Goal: Information Seeking & Learning: Understand process/instructions

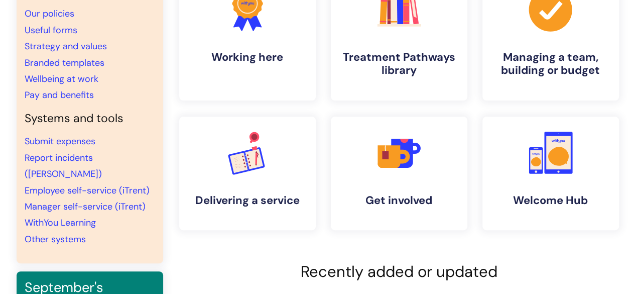
scroll to position [100, 0]
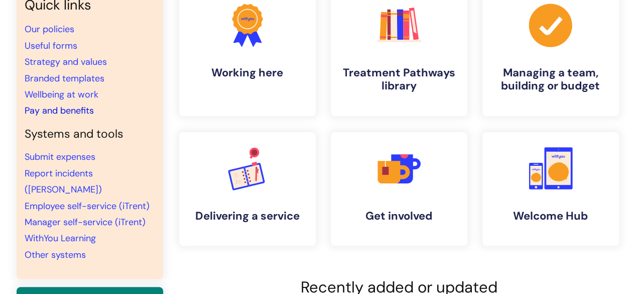
click at [74, 112] on link "Pay and benefits" at bounding box center [59, 110] width 69 height 12
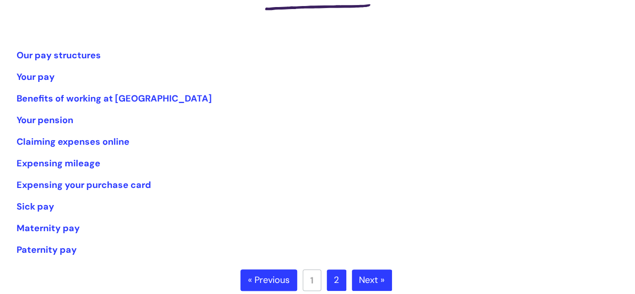
scroll to position [201, 0]
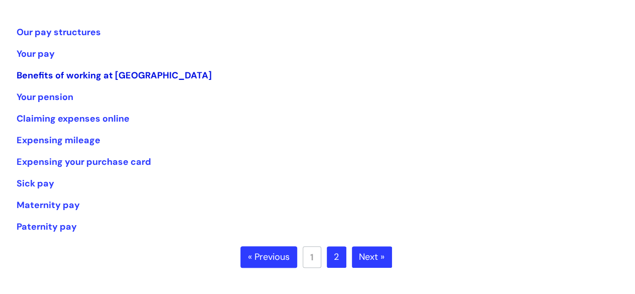
click at [114, 76] on link "Benefits of working at [GEOGRAPHIC_DATA]" at bounding box center [114, 75] width 195 height 12
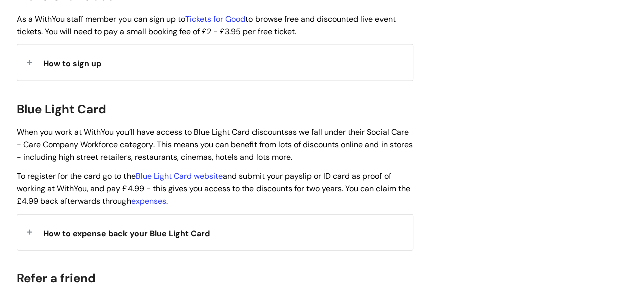
scroll to position [1054, 0]
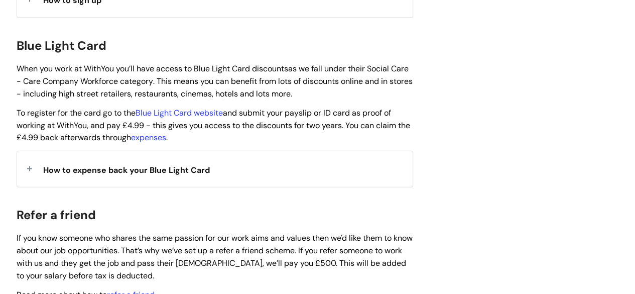
click at [154, 165] on span "How to expense back your Blue Light Card" at bounding box center [126, 170] width 167 height 11
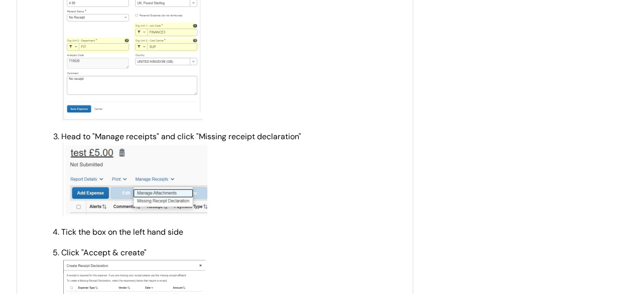
scroll to position [1557, 0]
